Goal: Task Accomplishment & Management: Use online tool/utility

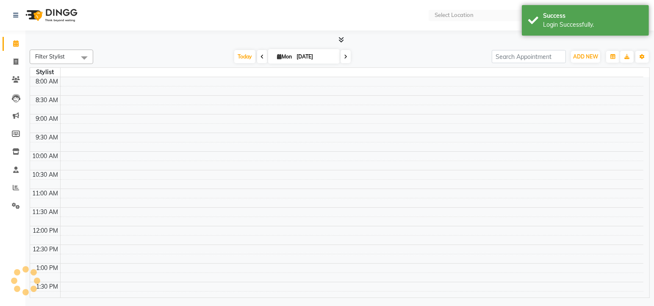
select select "en"
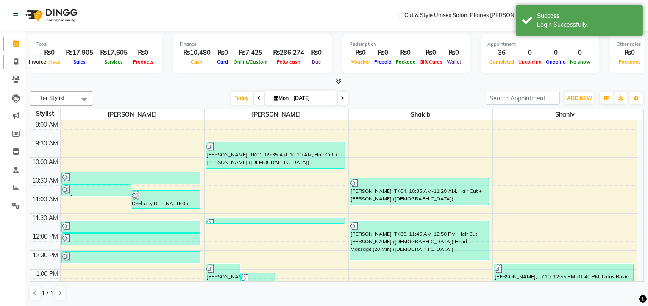
click at [18, 58] on span at bounding box center [15, 62] width 15 height 10
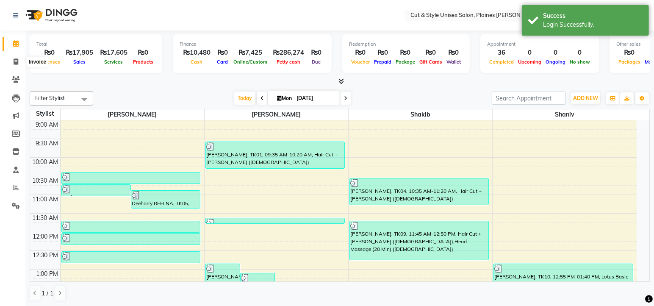
select select "service"
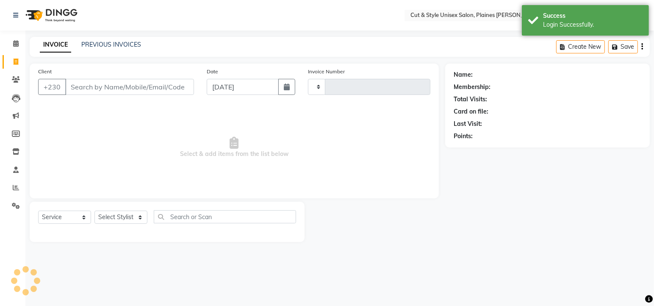
type input "3631"
select select "7731"
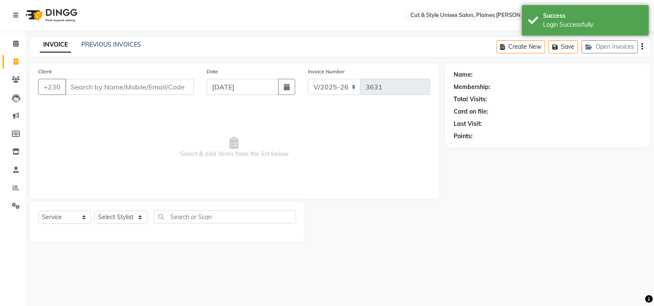
click at [145, 86] on input "Client" at bounding box center [129, 87] width 129 height 16
type input "9"
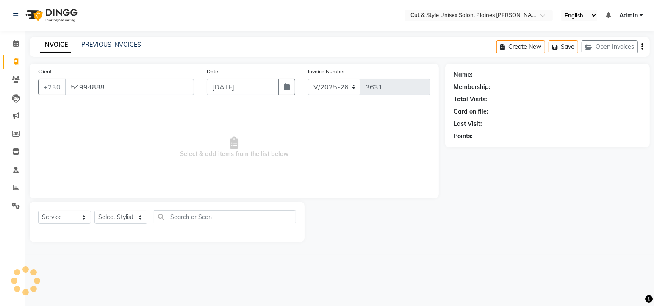
type input "54994888"
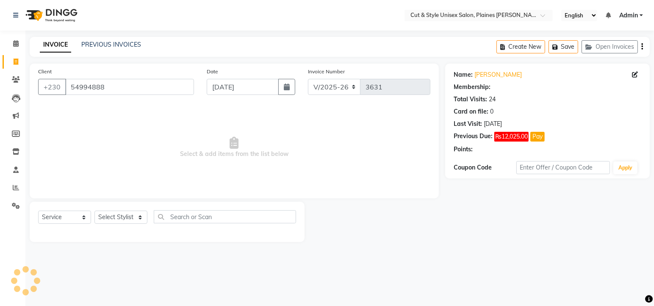
select select "1: Object"
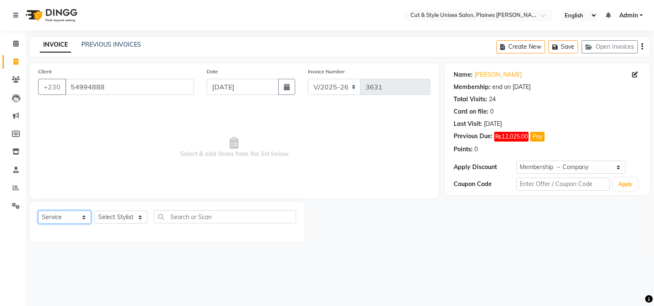
click at [72, 216] on select "Select Service Product Membership Package Voucher Prepaid Gift Card" at bounding box center [64, 217] width 53 height 13
click at [38, 211] on select "Select Service Product Membership Package Voucher Prepaid Gift Card" at bounding box center [64, 217] width 53 height 13
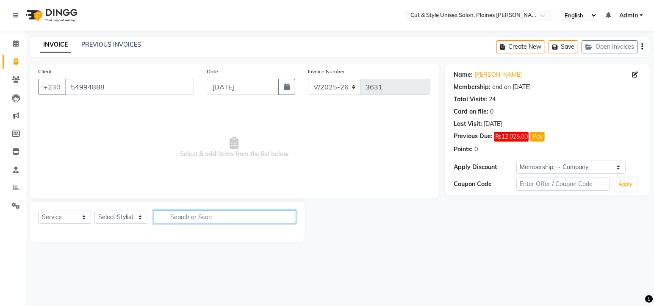
click at [197, 214] on input "text" at bounding box center [225, 216] width 142 height 13
type input "colour"
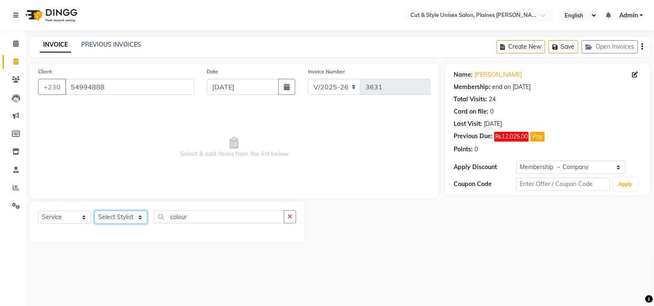
click at [136, 218] on select "Select Stylist [PERSON_NAME] Manager [PERSON_NAME]" at bounding box center [120, 217] width 53 height 13
select select "68908"
click at [94, 211] on select "Select Stylist [PERSON_NAME] Manager [PERSON_NAME]" at bounding box center [120, 217] width 53 height 13
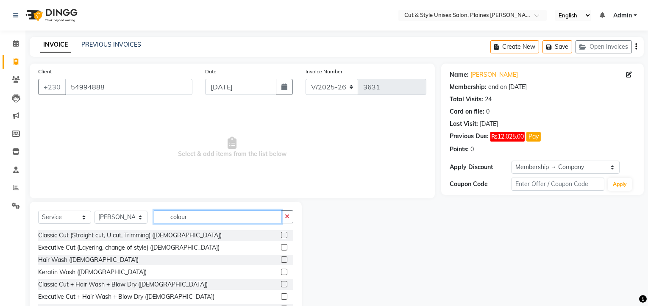
click at [184, 216] on input "colour" at bounding box center [218, 216] width 128 height 13
click at [207, 213] on input "colour" at bounding box center [218, 216] width 128 height 13
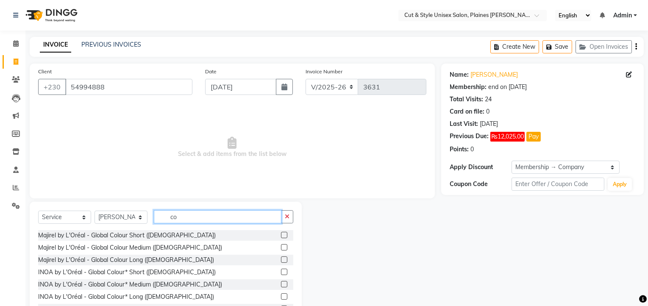
type input "c"
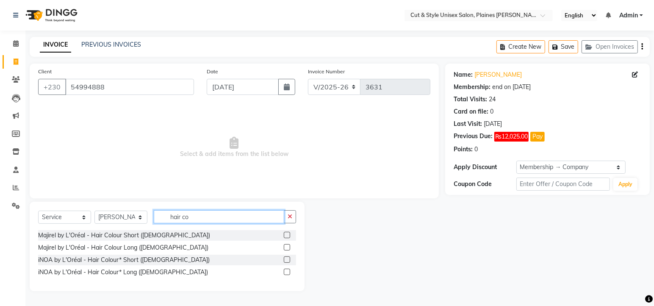
type input "hair co"
click at [289, 235] on label at bounding box center [287, 235] width 6 height 6
click at [289, 235] on input "checkbox" at bounding box center [287, 236] width 6 height 6
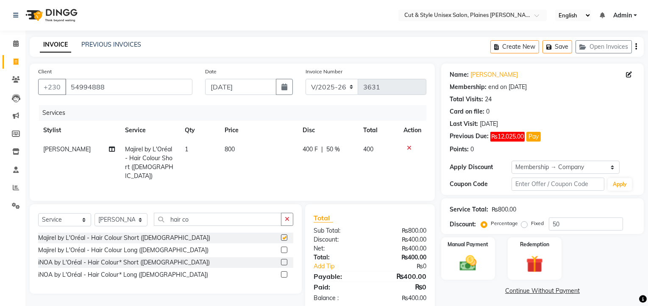
checkbox input "false"
click at [283, 247] on label at bounding box center [284, 250] width 6 height 6
click at [283, 247] on input "checkbox" at bounding box center [284, 250] width 6 height 6
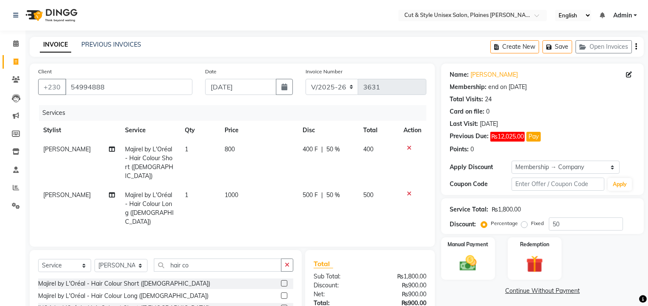
click at [284, 292] on label at bounding box center [284, 295] width 6 height 6
click at [284, 293] on input "checkbox" at bounding box center [284, 296] width 6 height 6
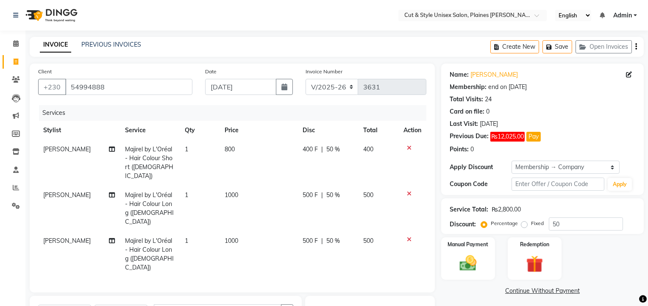
checkbox input "false"
